Goal: Task Accomplishment & Management: Manage account settings

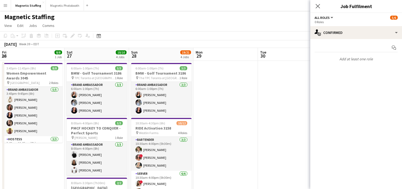
scroll to position [0, 139]
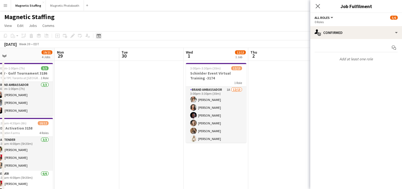
click at [99, 35] on icon "Date picker" at bounding box center [99, 36] width 4 height 4
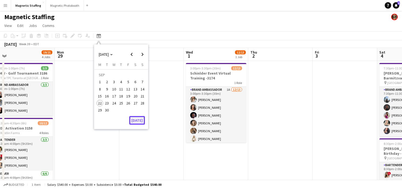
click at [137, 122] on button "[DATE]" at bounding box center [137, 120] width 16 height 9
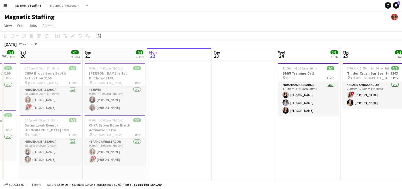
drag, startPoint x: 185, startPoint y: 121, endPoint x: 62, endPoint y: 146, distance: 125.1
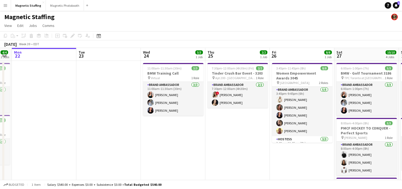
scroll to position [0, 170]
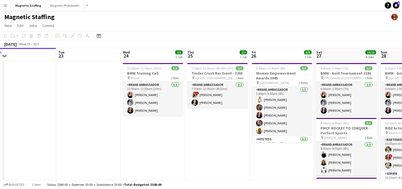
drag, startPoint x: 176, startPoint y: 135, endPoint x: 95, endPoint y: 135, distance: 80.6
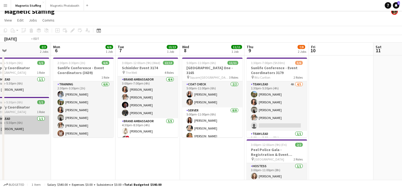
scroll to position [0, 202]
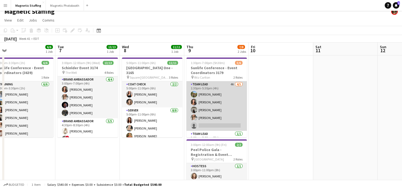
click at [210, 116] on app-card-role "Team Lead 4A 4/5 1:30pm-5:30pm (4h) Tereza Zetko Katelynn Espinosa Caitlin John…" at bounding box center [216, 106] width 60 height 50
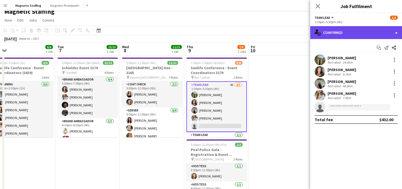
click at [355, 30] on div "single-neutral-actions-check-2 Confirmed" at bounding box center [356, 32] width 92 height 13
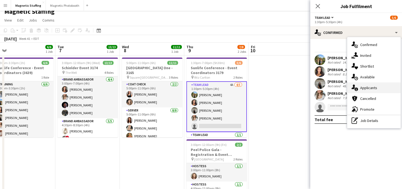
click at [362, 88] on span "Applicants" at bounding box center [368, 87] width 17 height 5
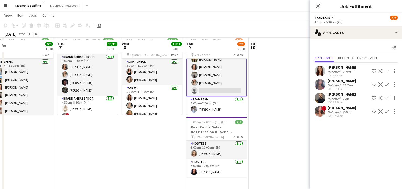
scroll to position [30, 0]
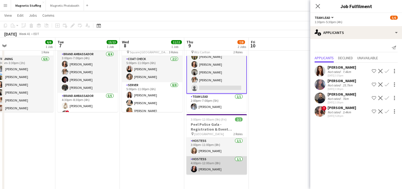
click at [218, 161] on app-card-role "Hostess 1/1 4:00pm-12:00am (8h) Jennifer Bigirimana" at bounding box center [216, 165] width 60 height 18
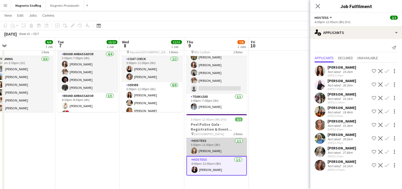
click at [220, 149] on app-card-role "Hostess 1/1 3:00pm-11:00pm (8h) Sabrina Couture" at bounding box center [216, 147] width 60 height 18
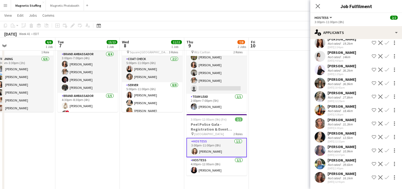
scroll to position [0, 0]
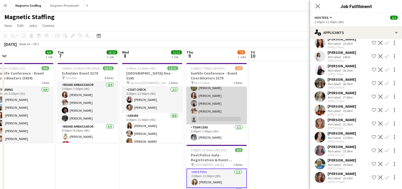
click at [229, 108] on app-card-role "Team Lead 4A 4/5 1:30pm-5:30pm (4h) Tereza Zetko Katelynn Espinosa Caitlin John…" at bounding box center [216, 100] width 60 height 50
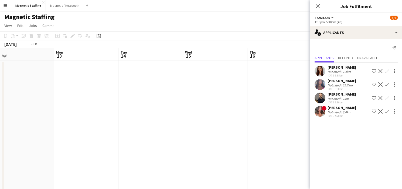
scroll to position [0, 262]
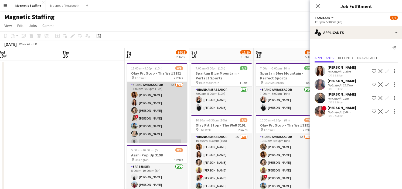
click at [158, 118] on app-card-role "Brand Ambassador 5A 6/8 11:00am-9:00pm (10h) Karolina Rembiesa Luana Cima Cassi…" at bounding box center [157, 118] width 60 height 73
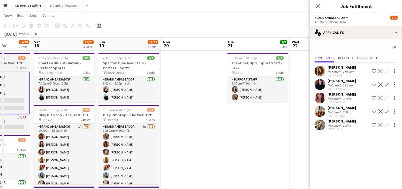
scroll to position [12, 0]
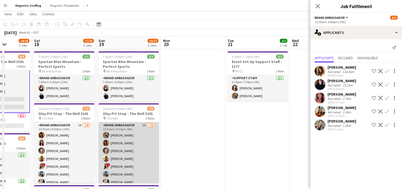
click at [131, 147] on app-card-role "Brand Ambassador 5A 7/8 10:30am-6:30pm (8h) erica Musso Karolina Rembiesa Cassi…" at bounding box center [128, 158] width 60 height 73
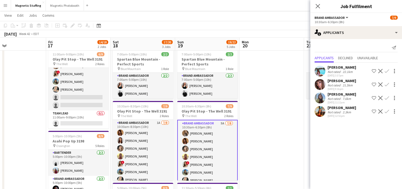
scroll to position [0, 145]
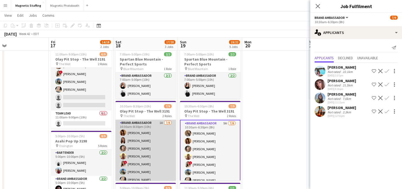
click at [167, 145] on app-card-role "Brand Ambassador 1A 7/8 10:30am-8:30pm (10h) Karolina Rembiesa Luana Cima Cassi…" at bounding box center [145, 156] width 60 height 73
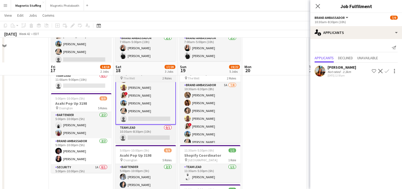
scroll to position [85, 0]
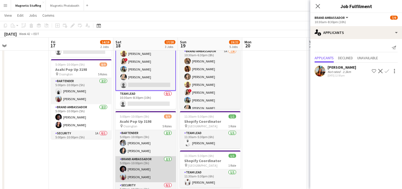
click at [142, 179] on app-card-role "Brand Ambassador 2/2 5:00pm-10:00pm (5h) Anthony Kerr Eva Zhou" at bounding box center [145, 169] width 60 height 26
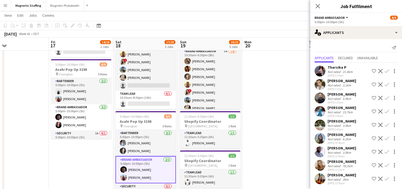
scroll to position [0, 0]
click at [98, 26] on icon at bounding box center [99, 26] width 2 height 2
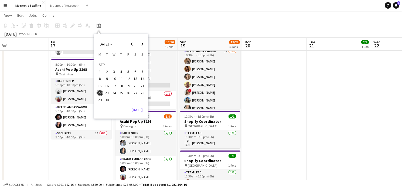
click at [81, 153] on app-date-cell "11:00am-9:00pm (10h) 6/9 Olay Pit Stop - The Well 3191 pin The Well 2 Roles Bra…" at bounding box center [81, 128] width 64 height 307
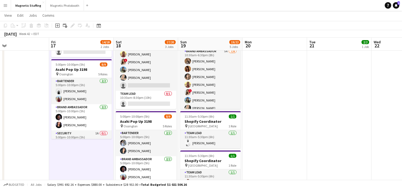
scroll to position [87, 0]
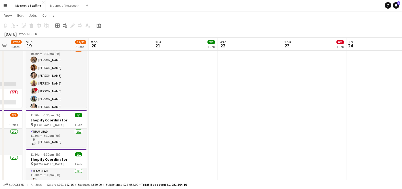
drag, startPoint x: 231, startPoint y: 112, endPoint x: 0, endPoint y: 128, distance: 231.0
click at [0, 127] on app-calendar-viewport "Thu 16 Fri 17 14/18 2 Jobs Sat 18 17/20 3 Jobs Sun 19 19/22 5 Jobs Mon 20 Tue 2…" at bounding box center [201, 119] width 402 height 371
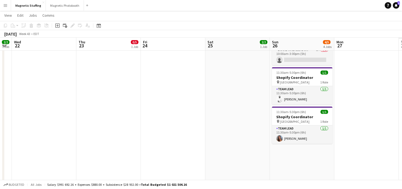
scroll to position [0, 203]
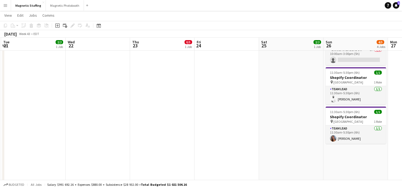
drag, startPoint x: 175, startPoint y: 107, endPoint x: 108, endPoint y: 108, distance: 67.1
click at [111, 108] on app-calendar-viewport "Sat 18 17/20 3 Jobs Sun 19 19/22 5 Jobs Mon 20 Tue 21 2/2 1 Job Wed 22 Thu 23 0…" at bounding box center [201, 119] width 402 height 371
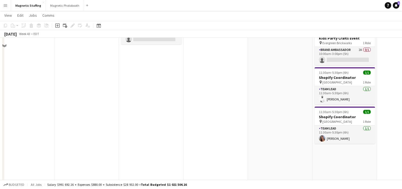
scroll to position [0, 0]
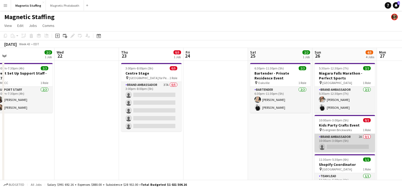
click at [327, 143] on app-card-role "Brand Ambassador 2A 0/1 10:00am-3:00pm (5h) single-neutral-actions" at bounding box center [344, 143] width 60 height 18
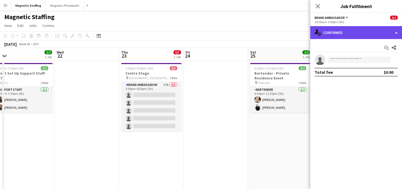
click at [334, 34] on div "single-neutral-actions-check-2 Confirmed" at bounding box center [356, 32] width 92 height 13
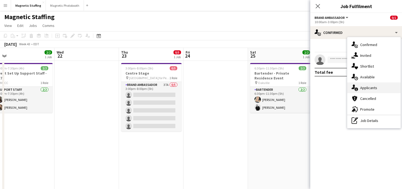
click at [363, 87] on span "Applicants" at bounding box center [368, 87] width 17 height 5
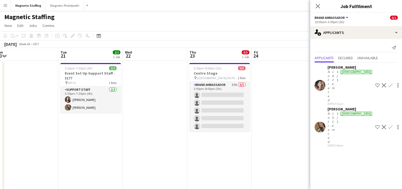
drag, startPoint x: 263, startPoint y: 127, endPoint x: 178, endPoint y: 127, distance: 84.7
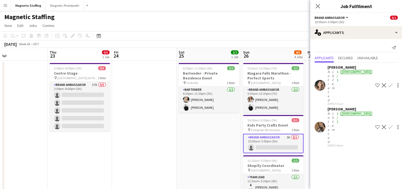
drag, startPoint x: 203, startPoint y: 142, endPoint x: 141, endPoint y: 144, distance: 62.0
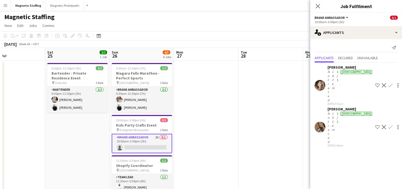
click at [388, 125] on app-icon "Confirm" at bounding box center [390, 127] width 4 height 4
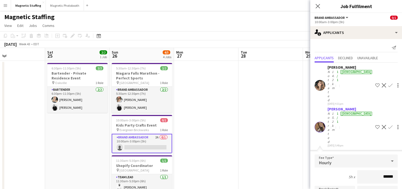
scroll to position [37, 0]
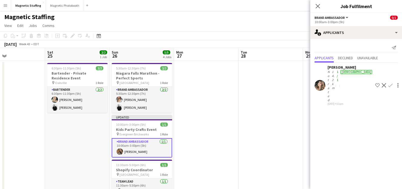
scroll to position [0, 0]
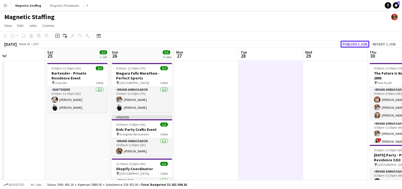
click at [353, 44] on button "Publish 1 job" at bounding box center [354, 44] width 29 height 7
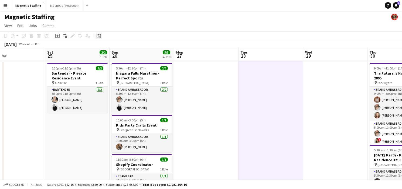
click at [97, 34] on icon "Date picker" at bounding box center [99, 36] width 4 height 4
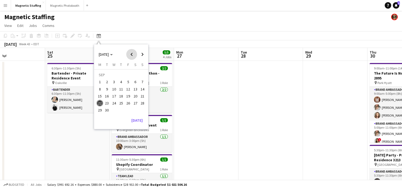
click at [133, 54] on span "Previous month" at bounding box center [131, 54] width 11 height 11
click at [142, 53] on span "Next month" at bounding box center [142, 54] width 11 height 11
click at [136, 82] on span "4" at bounding box center [135, 82] width 6 height 6
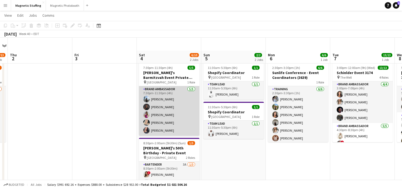
scroll to position [75, 0]
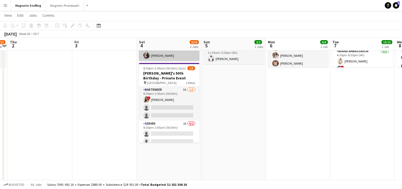
click at [154, 114] on app-card-role "Bartender 3A 1/3 8:30pm-2:00am (5h30m) ! Emily Vandongen single-neutral-actions…" at bounding box center [169, 104] width 60 height 34
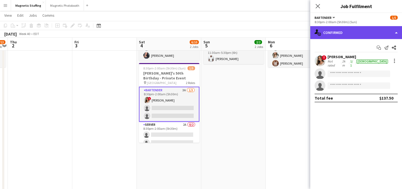
click at [319, 33] on icon "single-neutral-actions-check-2" at bounding box center [317, 32] width 6 height 6
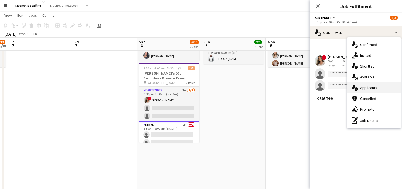
click at [372, 87] on span "Applicants" at bounding box center [368, 87] width 17 height 5
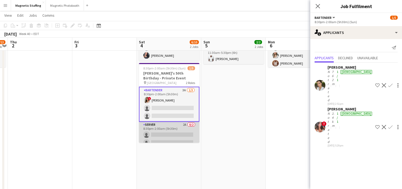
click at [182, 133] on app-card-role "Server 2A 0/2 8:30pm-2:00am (5h30m) single-neutral-actions single-neutral-actio…" at bounding box center [169, 135] width 60 height 26
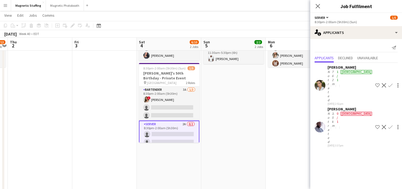
click at [380, 124] on button "Decline" at bounding box center [383, 127] width 6 height 6
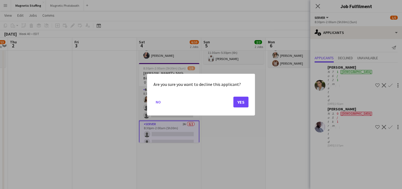
scroll to position [0, 0]
click at [241, 104] on button "Yes" at bounding box center [240, 102] width 15 height 11
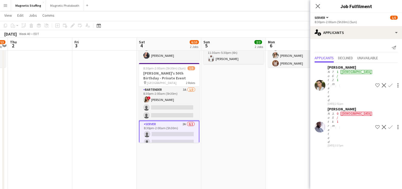
scroll to position [75, 0]
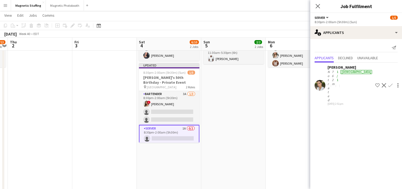
click at [241, 104] on app-date-cell "11:30am-5:30pm (6h) 1/1 Shopify Coordinator pin Montreal 1 Role Team Lead 1/1 1…" at bounding box center [233, 138] width 64 height 307
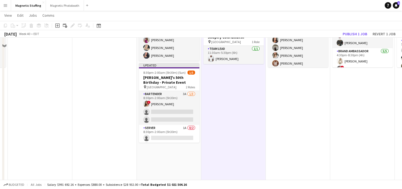
scroll to position [0, 0]
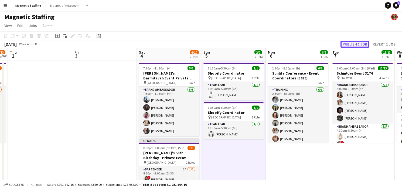
click at [352, 43] on button "Publish 1 job" at bounding box center [354, 44] width 29 height 7
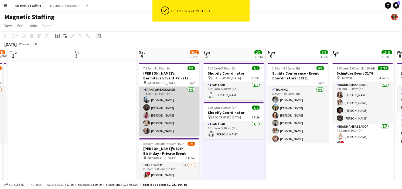
click at [180, 112] on app-card-role "Brand Ambassador 5/5 7:30pm-11:30pm (4h) Lena Vu Malin Keo Izabella Lima Maija …" at bounding box center [169, 112] width 60 height 50
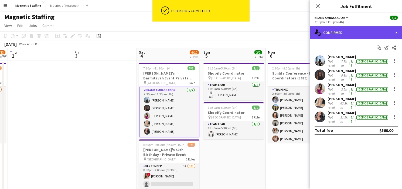
click at [353, 35] on div "single-neutral-actions-check-2 Confirmed" at bounding box center [356, 32] width 92 height 13
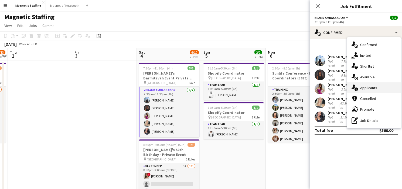
click at [356, 93] on div "single-neutral-actions-information Applicants" at bounding box center [373, 88] width 53 height 11
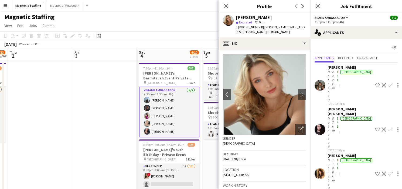
click at [317, 80] on app-user-avatar at bounding box center [319, 85] width 11 height 11
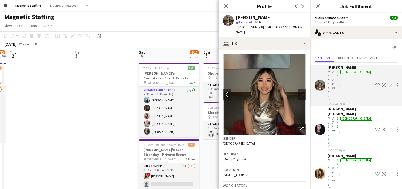
click at [318, 124] on app-user-avatar at bounding box center [319, 129] width 11 height 11
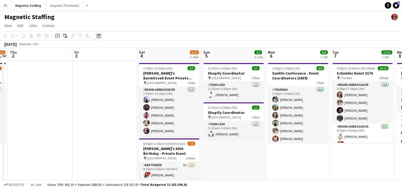
click at [98, 37] on icon "Date picker" at bounding box center [99, 36] width 4 height 4
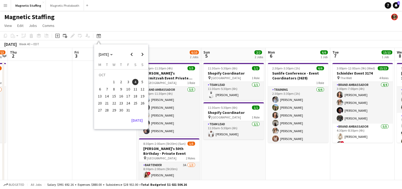
click at [137, 125] on div "OCT 2025 OCT 2025 Monday M Tuesday T Wednesday W Thursday T Friday F Saturday S…" at bounding box center [121, 86] width 54 height 85
click at [139, 121] on button "[DATE]" at bounding box center [137, 120] width 16 height 9
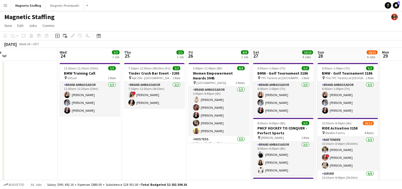
scroll to position [0, 144]
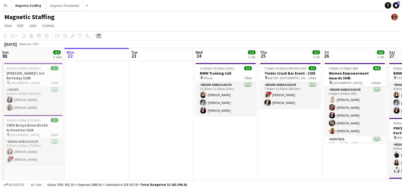
click at [97, 36] on icon "Date picker" at bounding box center [99, 36] width 4 height 4
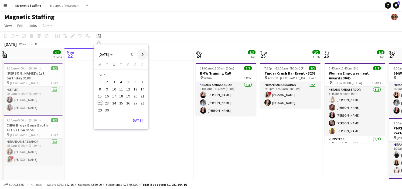
click at [145, 54] on span "Next month" at bounding box center [142, 54] width 11 height 11
click at [114, 88] on span "8" at bounding box center [114, 89] width 6 height 6
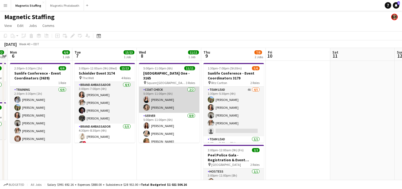
scroll to position [61, 0]
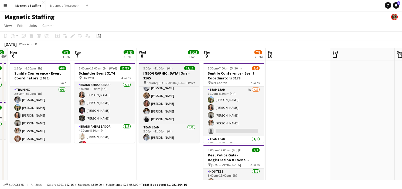
click at [164, 67] on span "5:00pm-11:00pm (6h)" at bounding box center [157, 68] width 29 height 4
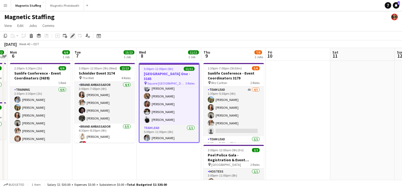
click at [70, 36] on icon "Edit" at bounding box center [72, 36] width 4 height 4
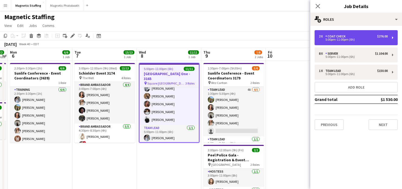
click at [327, 40] on div "5:00pm-11:00pm (6h)" at bounding box center [353, 39] width 69 height 3
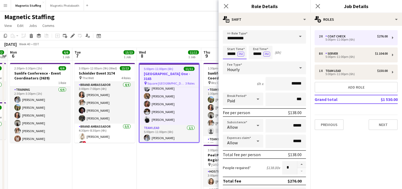
click at [236, 56] on input "*****" at bounding box center [235, 52] width 24 height 13
type input "*****"
click at [262, 56] on input "*****" at bounding box center [261, 52] width 24 height 13
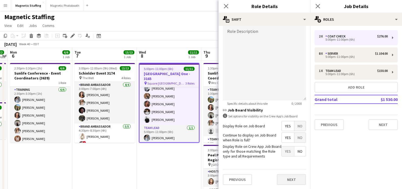
type input "*****"
click at [284, 177] on button "Next" at bounding box center [291, 179] width 29 height 11
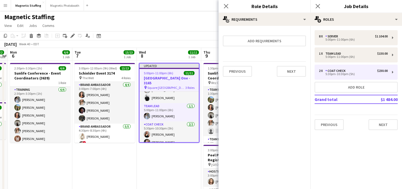
scroll to position [35, 0]
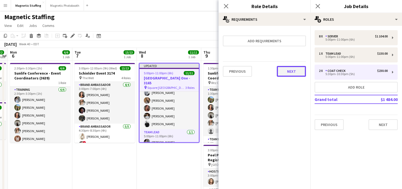
click at [288, 69] on button "Next" at bounding box center [291, 71] width 29 height 11
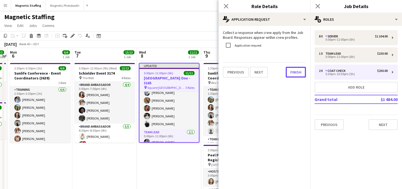
click at [288, 69] on button "Finish" at bounding box center [296, 72] width 20 height 11
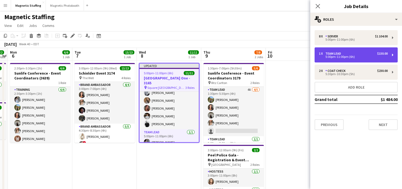
click at [334, 52] on div "Team Lead" at bounding box center [334, 54] width 18 height 4
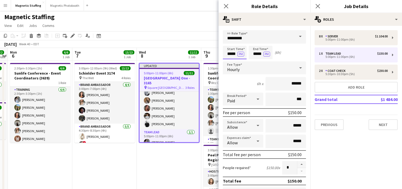
click at [236, 54] on input "*****" at bounding box center [235, 52] width 24 height 13
type input "*****"
drag, startPoint x: 262, startPoint y: 53, endPoint x: 226, endPoint y: 52, distance: 36.4
click at [226, 53] on div "Start Time ***** PM End Time ***** PM (5h 30m)" at bounding box center [264, 52] width 83 height 13
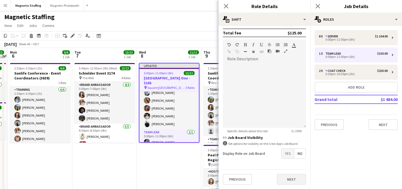
type input "*****"
click at [288, 179] on button "Next" at bounding box center [291, 179] width 29 height 11
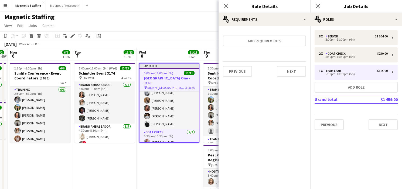
scroll to position [0, 0]
click at [293, 70] on button "Next" at bounding box center [291, 71] width 29 height 11
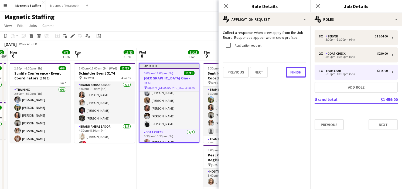
click at [293, 70] on button "Finish" at bounding box center [296, 72] width 20 height 11
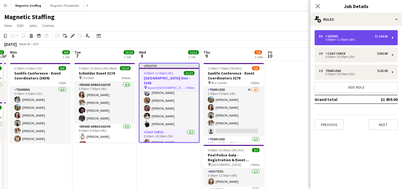
click at [331, 38] on div "Server" at bounding box center [332, 37] width 15 height 4
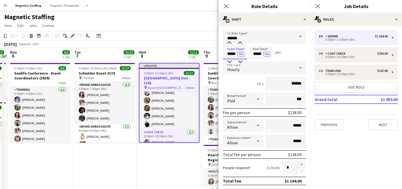
click at [237, 54] on input "*****" at bounding box center [235, 52] width 24 height 13
type input "*****"
drag, startPoint x: 262, startPoint y: 54, endPoint x: 190, endPoint y: 46, distance: 73.1
click at [192, 50] on body "Menu Boards Boards Boards All jobs Status Workforce Workforce My Workforce Recr…" at bounding box center [201, 184] width 402 height 369
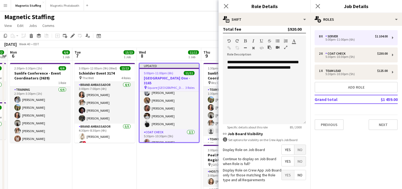
scroll to position [176, 0]
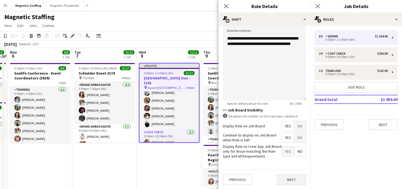
type input "*****"
click at [290, 178] on button "Next" at bounding box center [291, 179] width 29 height 11
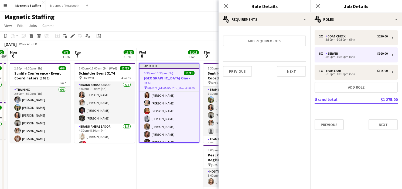
scroll to position [61, 0]
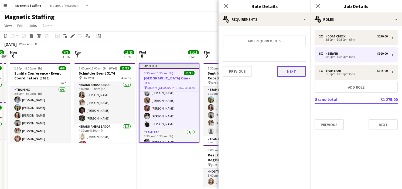
click at [301, 72] on button "Next" at bounding box center [291, 71] width 29 height 11
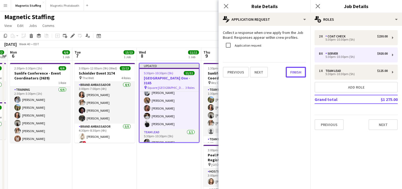
click at [301, 72] on button "Finish" at bounding box center [296, 72] width 20 height 11
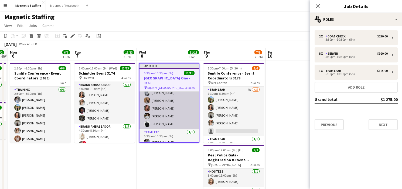
click at [160, 103] on app-card-role "Server [DATE] 5:30pm-10:30pm (5h) [PERSON_NAME] [PERSON_NAME] [PERSON_NAME] [PE…" at bounding box center [168, 92] width 59 height 73
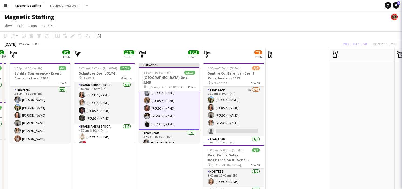
scroll to position [62, 0]
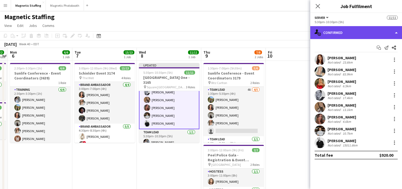
click at [338, 33] on div "single-neutral-actions-check-2 Confirmed" at bounding box center [356, 32] width 92 height 13
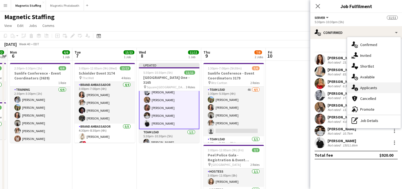
click at [357, 87] on icon "single-neutral-actions-information" at bounding box center [354, 88] width 6 height 6
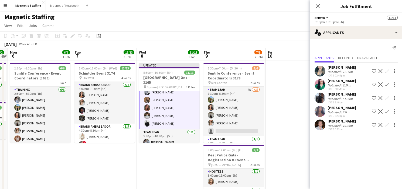
click at [319, 129] on app-user-avatar at bounding box center [319, 125] width 11 height 11
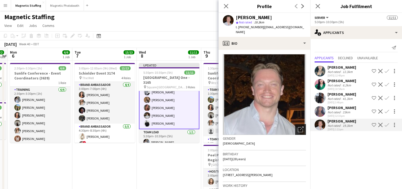
click at [305, 125] on div "Open photos pop-in" at bounding box center [300, 129] width 11 height 11
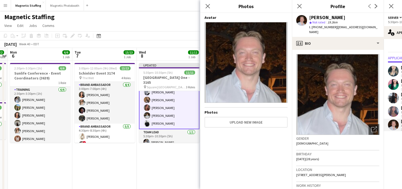
scroll to position [62, 0]
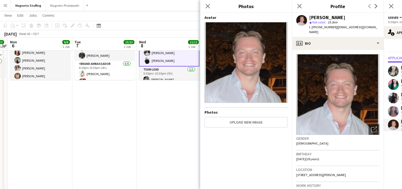
click at [327, 152] on h3 "Birthday" at bounding box center [337, 154] width 83 height 5
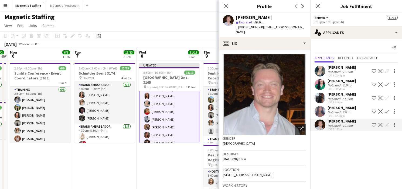
scroll to position [0, 0]
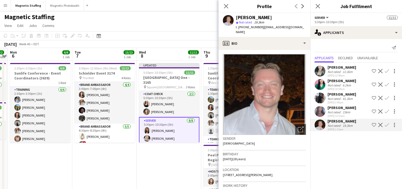
click at [200, 27] on app-page-menu "View Day view expanded Day view collapsed Month view Date picker Jump to [DATE]…" at bounding box center [201, 26] width 402 height 10
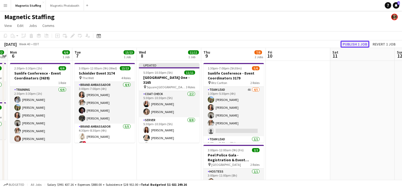
click at [362, 43] on button "Publish 1 job" at bounding box center [354, 44] width 29 height 7
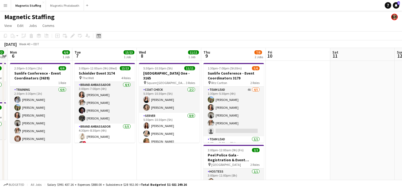
click at [102, 33] on div "Date picker" at bounding box center [98, 36] width 6 height 6
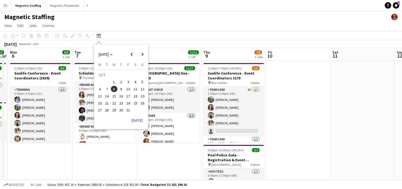
click at [121, 110] on span "30" at bounding box center [121, 110] width 6 height 6
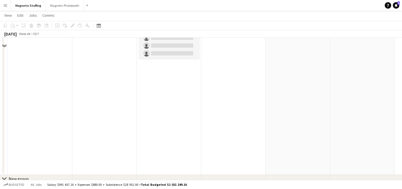
scroll to position [52, 0]
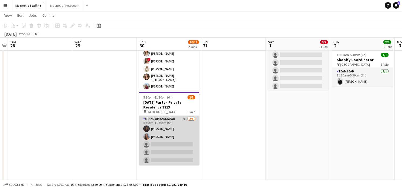
click at [156, 137] on app-card-role "Brand Ambassador 4A [DATE] 5:30pm-11:30pm (6h) [PERSON_NAME] [PERSON_NAME] sing…" at bounding box center [169, 141] width 60 height 50
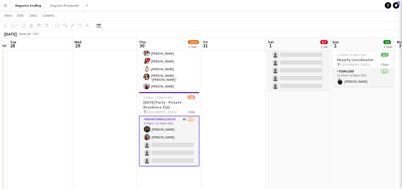
scroll to position [0, 185]
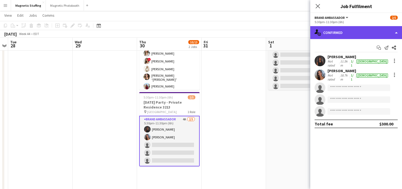
click at [356, 36] on div "single-neutral-actions-check-2 Confirmed" at bounding box center [356, 32] width 92 height 13
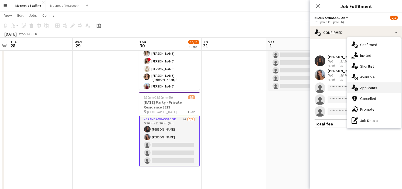
click at [357, 91] on icon "single-neutral-actions-information" at bounding box center [354, 88] width 6 height 6
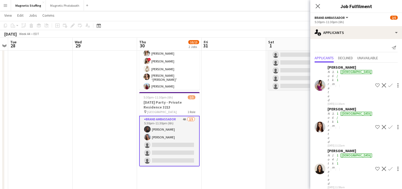
click at [388, 167] on app-icon "Confirm" at bounding box center [390, 169] width 4 height 4
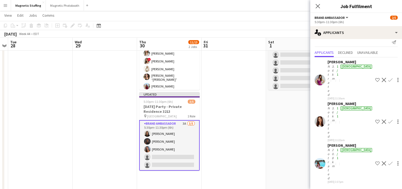
scroll to position [0, 0]
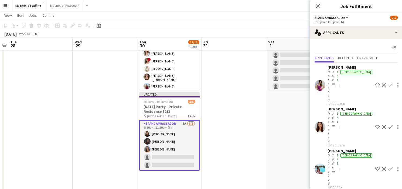
click at [269, 148] on app-date-cell "6:00pm-9:00pm (3h) 0/7 Batmitzvah Event - [GEOGRAPHIC_DATA] pin NewAge Event Ce…" at bounding box center [298, 145] width 64 height 274
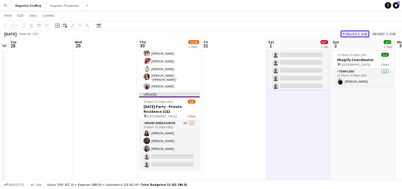
click at [346, 32] on button "Publish 1 job" at bounding box center [354, 33] width 29 height 7
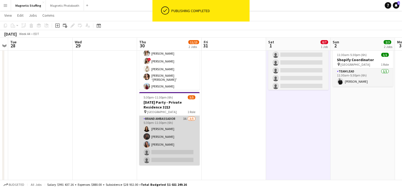
click at [156, 130] on app-card-role "Brand Ambassador 3A [DATE] 5:30pm-11:30pm (6h) [PERSON_NAME] [PERSON_NAME] [PER…" at bounding box center [169, 141] width 60 height 50
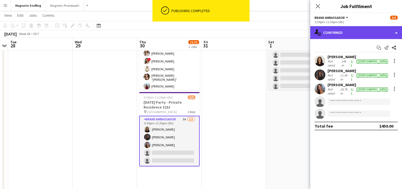
click at [328, 31] on div "single-neutral-actions-check-2 Confirmed" at bounding box center [356, 32] width 92 height 13
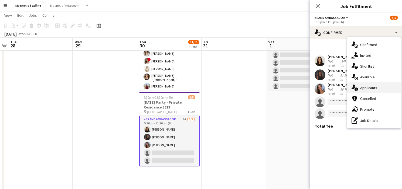
click at [365, 87] on span "Applicants" at bounding box center [368, 87] width 17 height 5
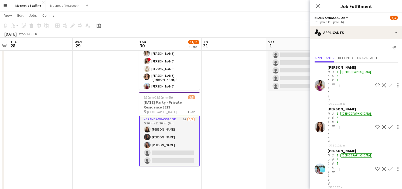
click at [319, 122] on app-user-avatar at bounding box center [319, 127] width 11 height 11
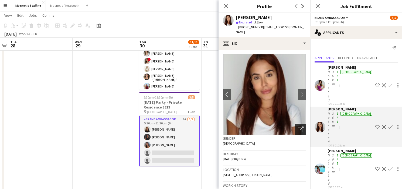
click at [303, 127] on icon "Open photos pop-in" at bounding box center [301, 130] width 6 height 6
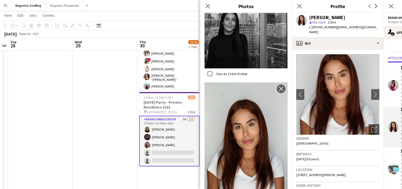
scroll to position [292, 0]
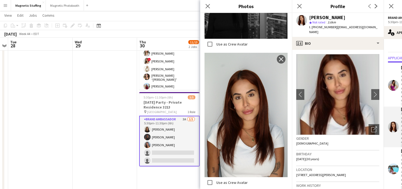
click at [184, 146] on app-card-role "Brand Ambassador 3A [DATE] 5:30pm-11:30pm (6h) [PERSON_NAME] [PERSON_NAME] [PER…" at bounding box center [169, 141] width 60 height 51
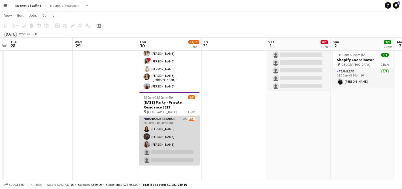
click at [184, 146] on app-card-role "Brand Ambassador 3A [DATE] 5:30pm-11:30pm (6h) [PERSON_NAME] [PERSON_NAME] [PER…" at bounding box center [169, 141] width 60 height 50
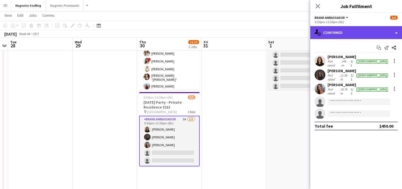
click at [352, 34] on div "single-neutral-actions-check-2 Confirmed" at bounding box center [356, 32] width 92 height 13
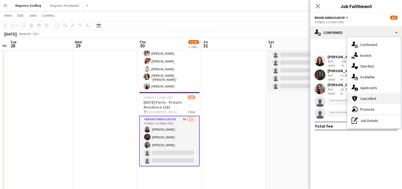
click at [355, 94] on div "cancellation Cancelled" at bounding box center [373, 98] width 53 height 11
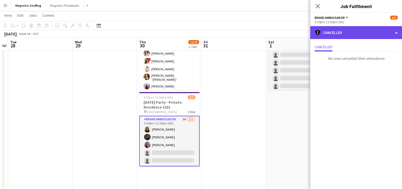
click at [341, 34] on div "cancellation Cancelled" at bounding box center [356, 32] width 92 height 13
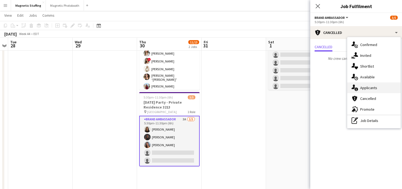
click at [356, 86] on icon "single-neutral-actions-information" at bounding box center [354, 88] width 6 height 6
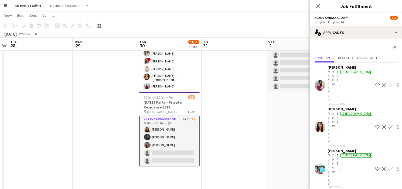
click at [259, 131] on app-date-cell at bounding box center [233, 145] width 64 height 274
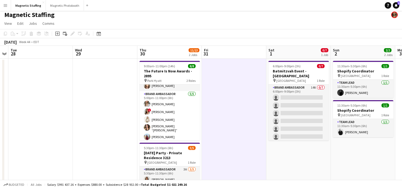
scroll to position [0, 0]
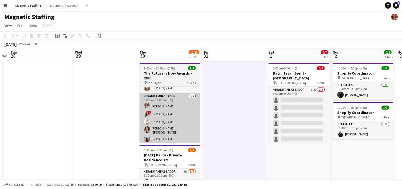
click at [157, 135] on app-card-role "Brand Ambassador [DATE] 5:00pm-11:00pm (6h) [PERSON_NAME] ! [PERSON_NAME] [PERS…" at bounding box center [169, 118] width 60 height 51
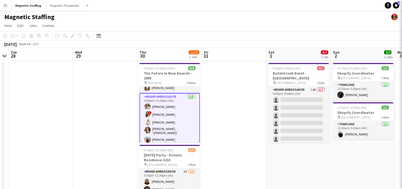
scroll to position [0, 185]
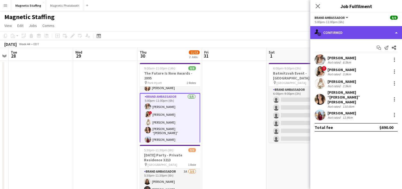
click at [348, 29] on div "single-neutral-actions-check-2 Confirmed" at bounding box center [356, 32] width 92 height 13
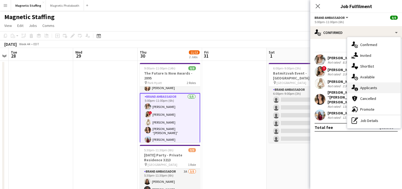
click at [357, 87] on icon "single-neutral-actions-information" at bounding box center [354, 88] width 6 height 6
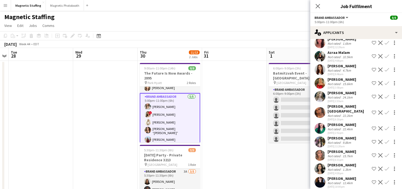
scroll to position [0, 0]
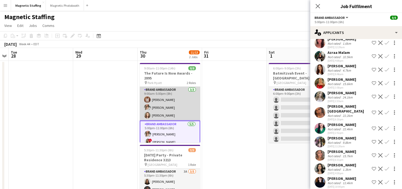
click at [172, 114] on app-card-role "Brand Ambassador [DATE] 9:00am-5:00pm (8h) [PERSON_NAME] [PERSON_NAME] [PERSON_…" at bounding box center [170, 104] width 60 height 34
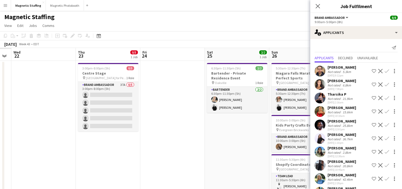
scroll to position [0, 108]
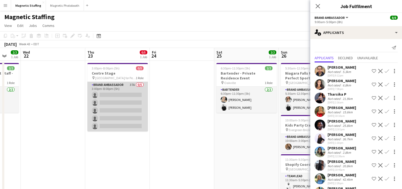
click at [109, 107] on app-card-role "Brand Ambassador 37A 0/5 3:00pm-8:00pm (5h) single-neutral-actions single-neutr…" at bounding box center [117, 107] width 60 height 50
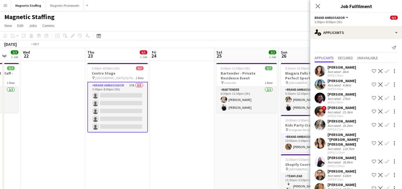
scroll to position [0, 123]
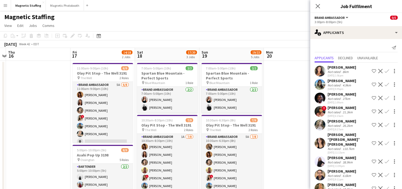
click at [7, 4] on app-icon "Menu" at bounding box center [5, 5] width 4 height 4
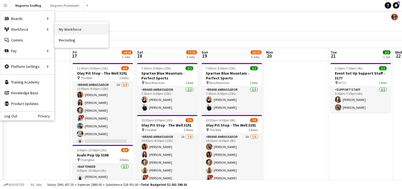
click at [66, 30] on link "My Workforce" at bounding box center [81, 29] width 54 height 11
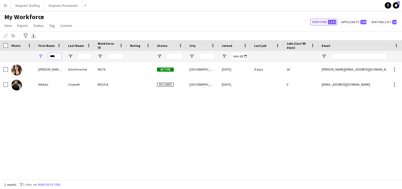
drag, startPoint x: 55, startPoint y: 56, endPoint x: 20, endPoint y: 54, distance: 34.8
click at [21, 55] on div "****" at bounding box center [292, 56] width 585 height 11
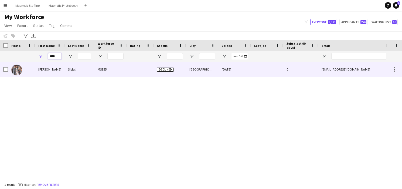
type input "****"
click at [24, 70] on div at bounding box center [21, 69] width 27 height 15
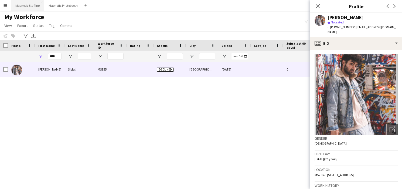
click at [36, 5] on button "Magnetic Staffing Close" at bounding box center [27, 5] width 33 height 11
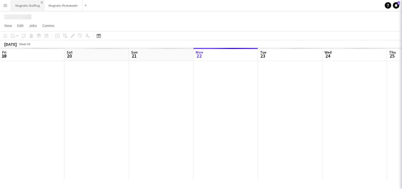
scroll to position [0, 129]
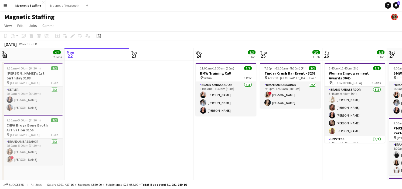
click at [4, 6] on app-icon "Menu" at bounding box center [5, 5] width 4 height 4
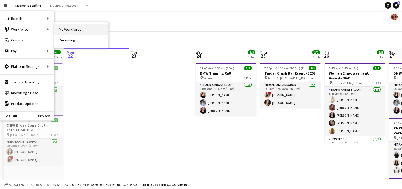
click at [61, 29] on link "My Workforce" at bounding box center [81, 29] width 54 height 11
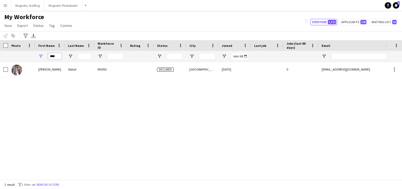
drag, startPoint x: 60, startPoint y: 56, endPoint x: 21, endPoint y: 53, distance: 38.7
click at [22, 54] on div "****" at bounding box center [292, 56] width 585 height 11
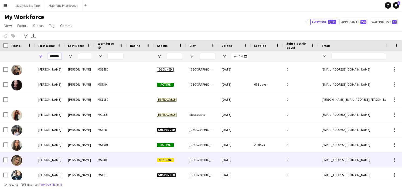
scroll to position [94, 0]
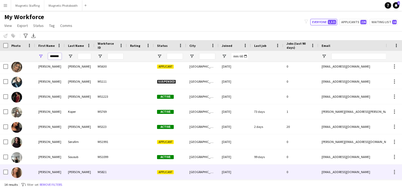
type input "*******"
click at [45, 171] on div "[PERSON_NAME]" at bounding box center [50, 172] width 30 height 15
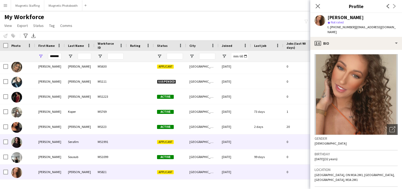
click at [64, 142] on div "[PERSON_NAME]" at bounding box center [50, 142] width 30 height 15
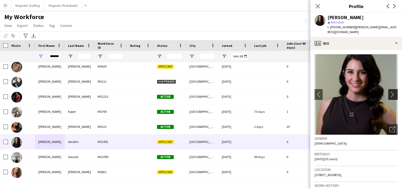
click at [390, 92] on app-icon "chevron-right" at bounding box center [393, 95] width 8 height 6
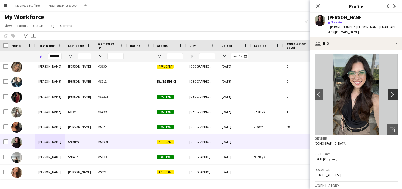
click at [391, 94] on button "chevron-right" at bounding box center [393, 94] width 11 height 11
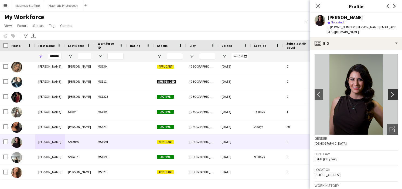
click at [391, 92] on app-icon "chevron-right" at bounding box center [393, 95] width 8 height 6
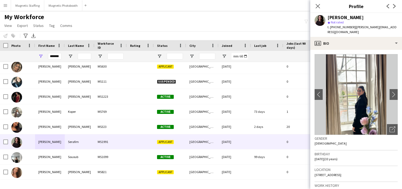
scroll to position [166, 0]
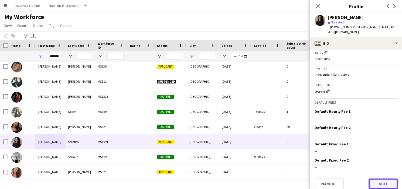
click at [376, 179] on button "Next" at bounding box center [382, 184] width 29 height 11
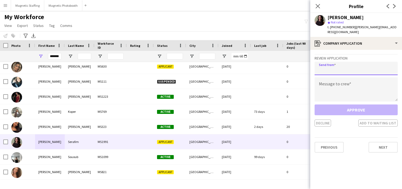
click at [343, 68] on input "email" at bounding box center [355, 68] width 83 height 13
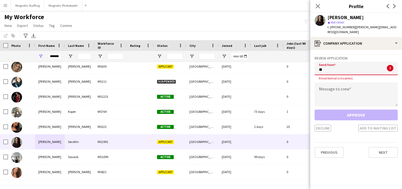
type input "*"
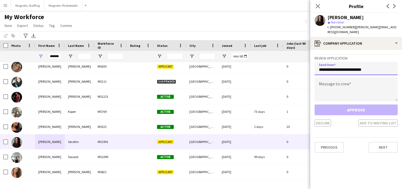
type input "**********"
click at [323, 91] on textarea at bounding box center [355, 89] width 83 height 24
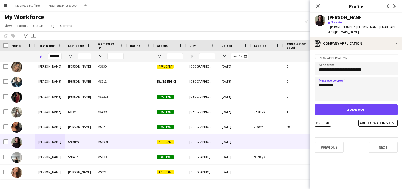
type textarea "********"
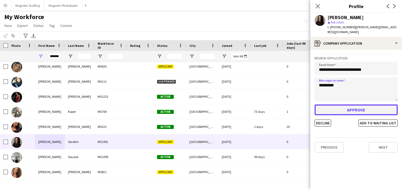
click at [334, 110] on button "Approve" at bounding box center [355, 110] width 83 height 11
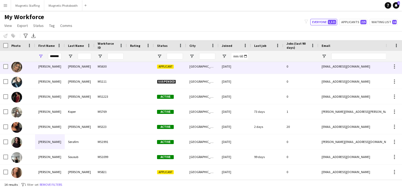
click at [199, 67] on div "[GEOGRAPHIC_DATA]" at bounding box center [202, 66] width 32 height 15
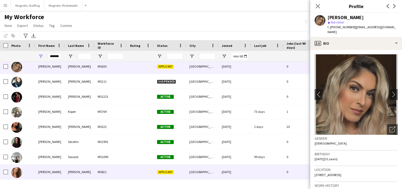
click at [151, 173] on div at bounding box center [140, 172] width 27 height 15
